Goal: Obtain resource: Obtain resource

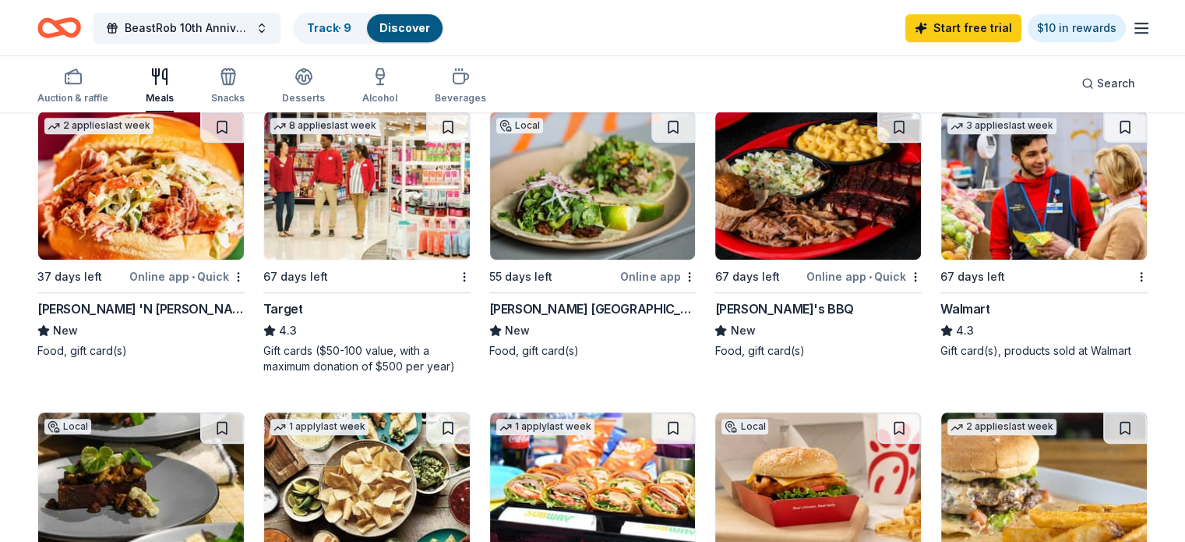
scroll to position [779, 0]
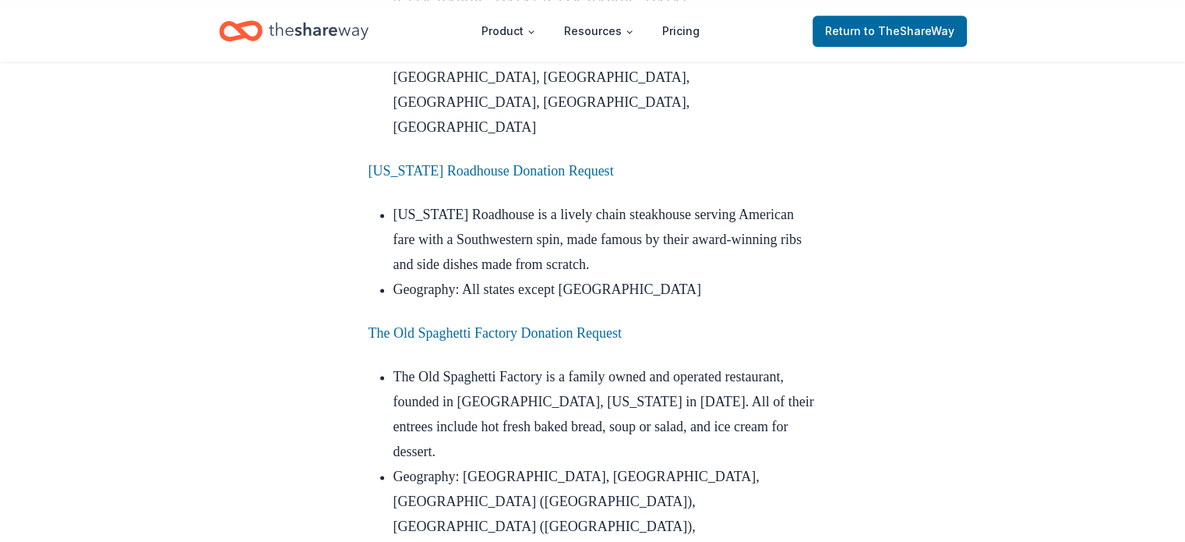
scroll to position [2123, 0]
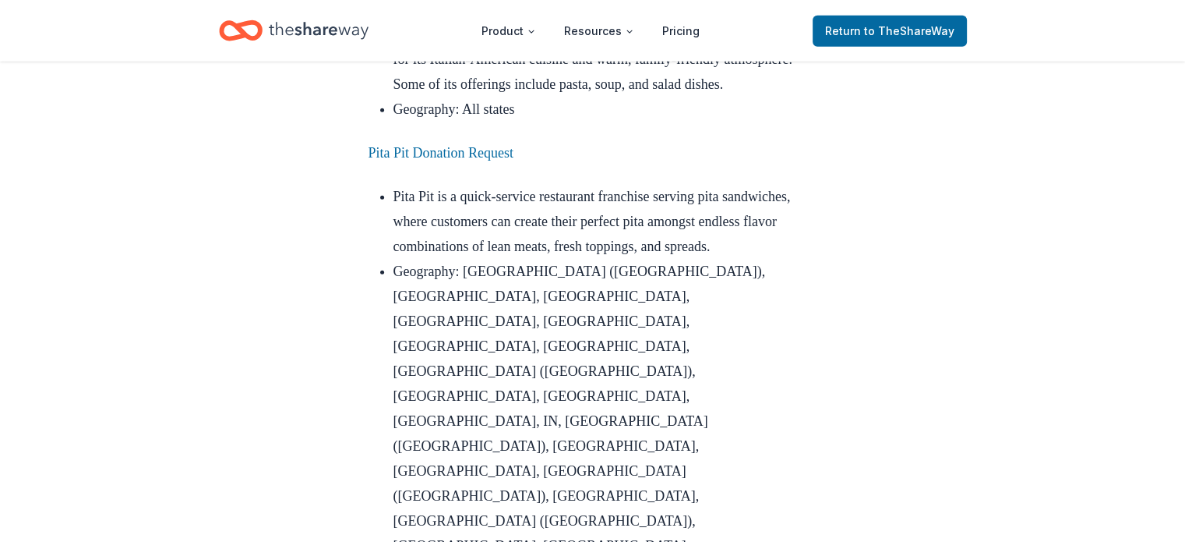
scroll to position [4247, 0]
